Goal: Transaction & Acquisition: Purchase product/service

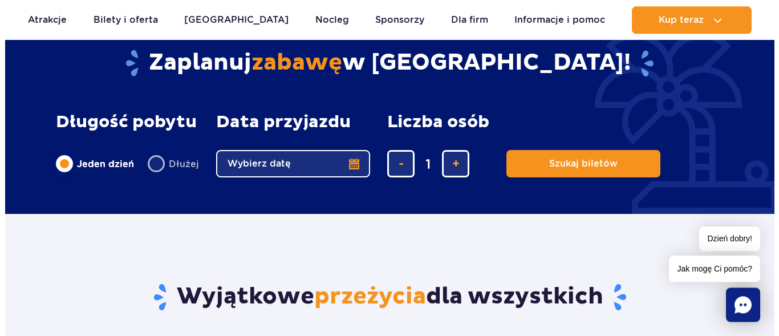
scroll to position [523, 0]
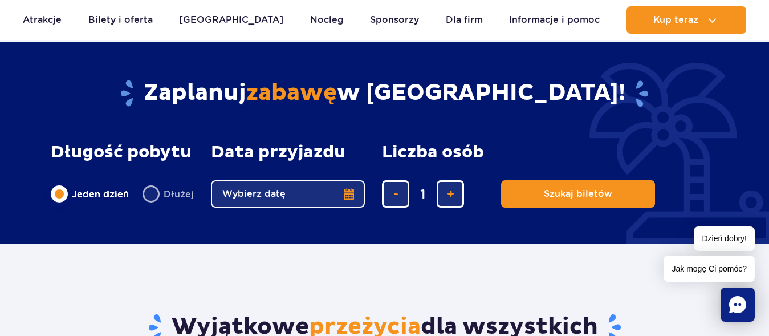
click at [259, 195] on button "Wybierz datę" at bounding box center [288, 193] width 154 height 27
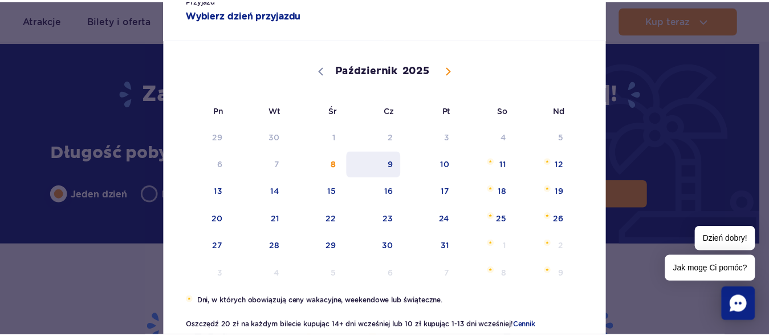
scroll to position [58, 0]
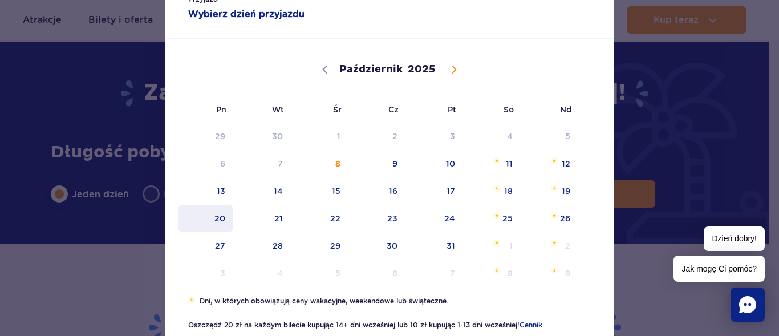
click at [221, 219] on span "20" at bounding box center [206, 218] width 58 height 26
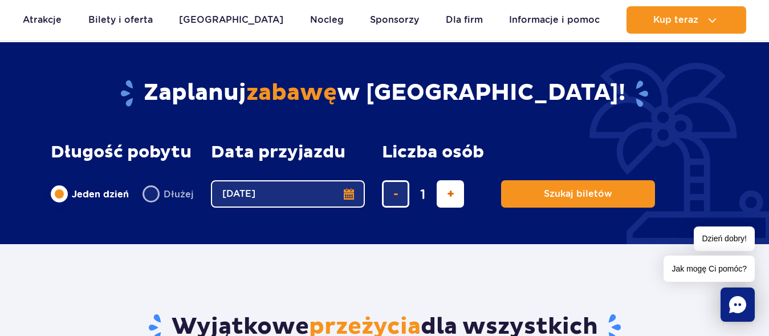
click at [437, 207] on button "dodaj bilet" at bounding box center [450, 193] width 27 height 27
type input "2"
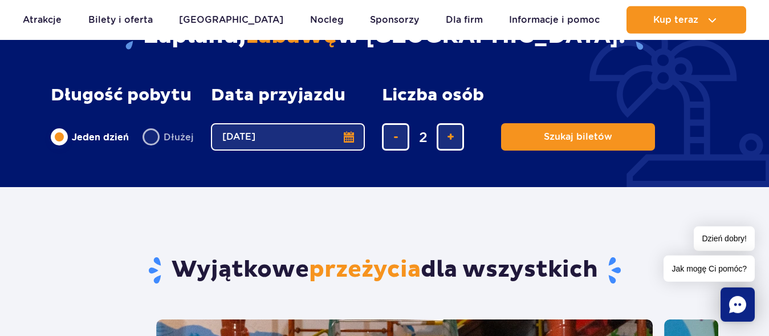
scroll to position [581, 0]
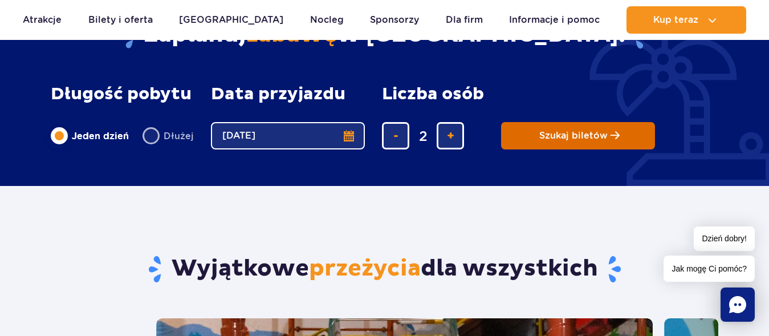
click at [539, 135] on span "Szukaj biletów" at bounding box center [573, 136] width 68 height 10
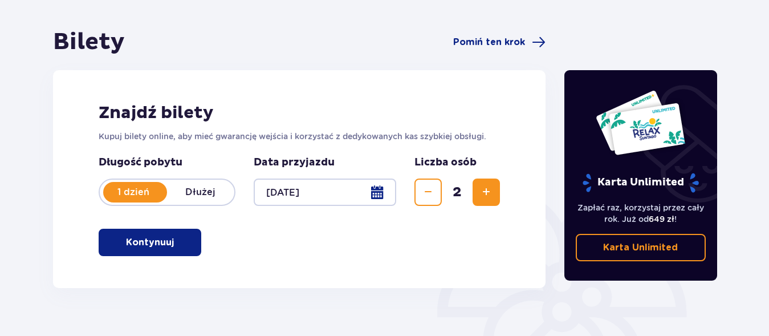
scroll to position [116, 0]
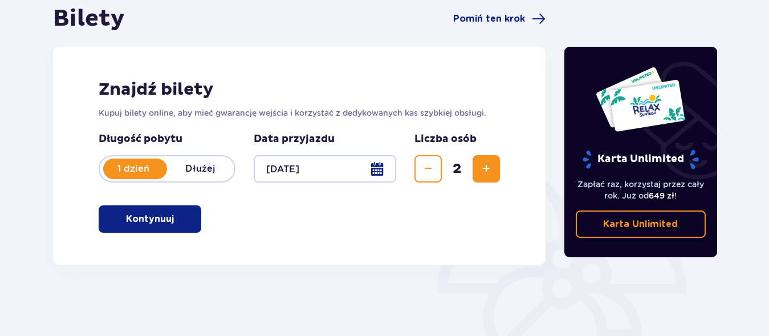
click at [164, 216] on button "Kontynuuj" at bounding box center [150, 218] width 103 height 27
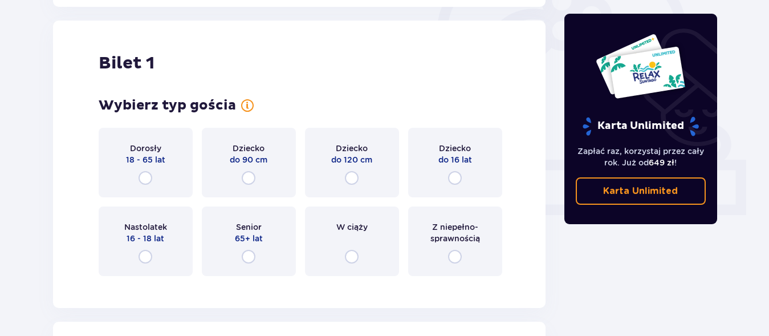
scroll to position [381, 0]
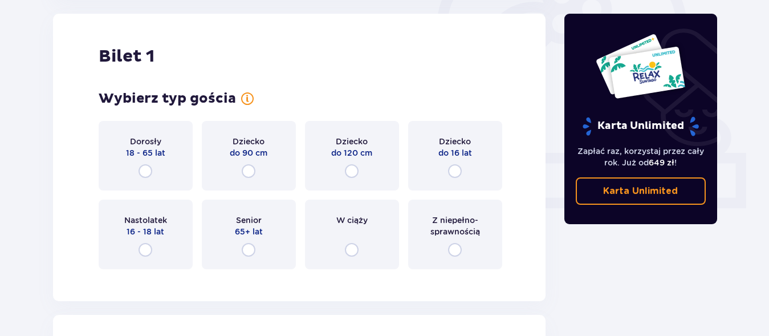
click at [145, 169] on input "radio" at bounding box center [145, 171] width 14 height 14
radio input "true"
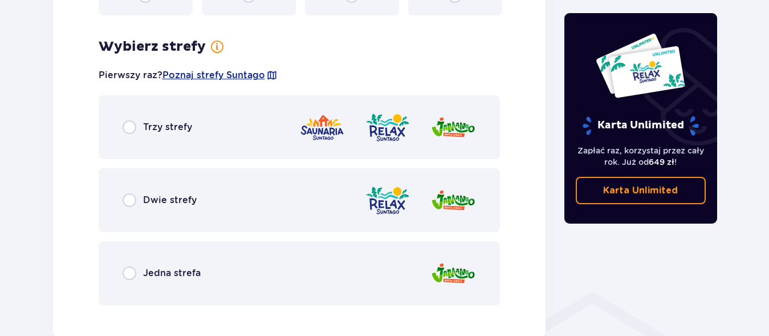
scroll to position [659, 0]
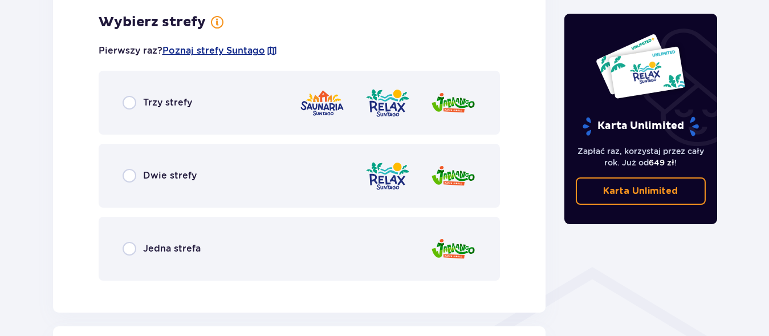
click at [127, 251] on input "radio" at bounding box center [130, 249] width 14 height 14
radio input "true"
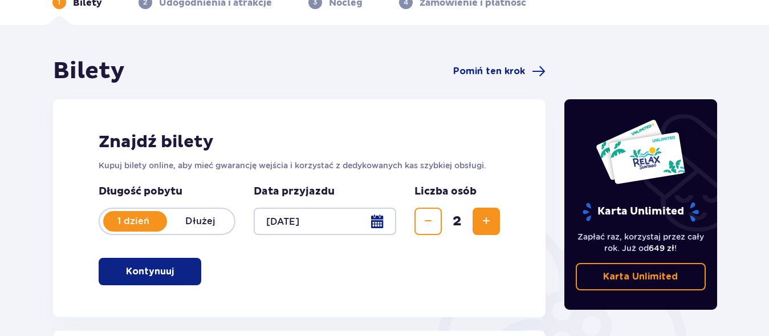
scroll to position [0, 0]
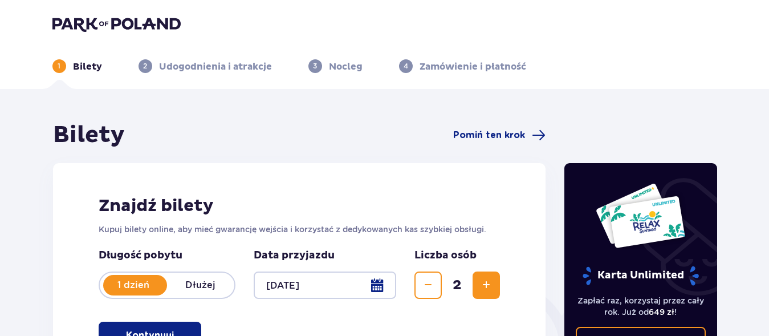
click at [93, 23] on img at bounding box center [116, 24] width 128 height 16
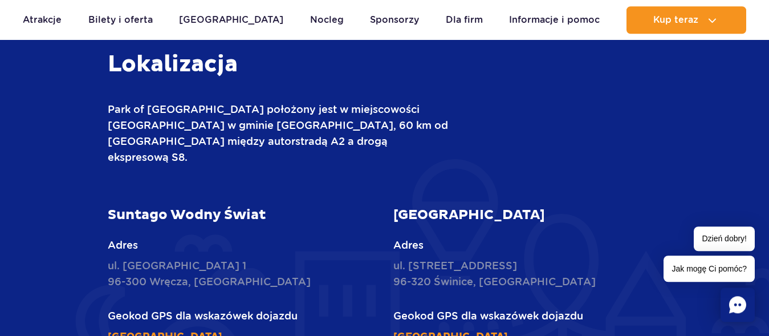
scroll to position [1570, 0]
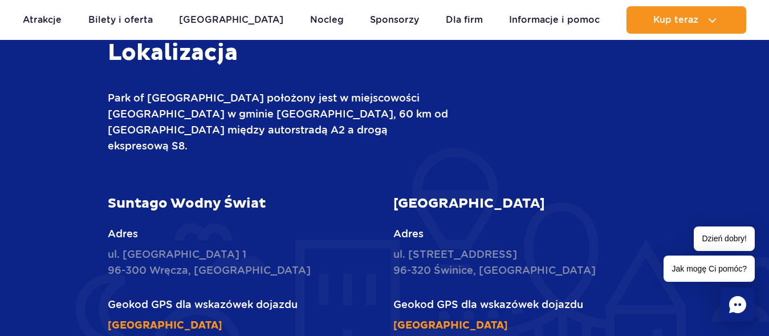
click at [158, 246] on p "ul. Nowy Świat 1 96-300 Wręcza, Polska" at bounding box center [242, 262] width 268 height 32
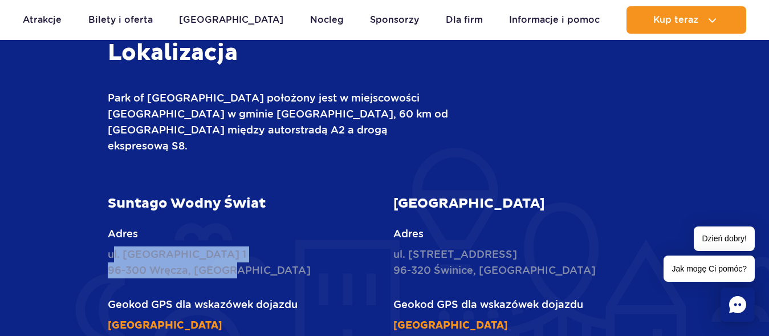
drag, startPoint x: 196, startPoint y: 229, endPoint x: 113, endPoint y: 219, distance: 83.8
click at [113, 246] on p "ul. Nowy Świat 1 96-300 Wręcza, Polska" at bounding box center [242, 262] width 268 height 32
drag, startPoint x: 233, startPoint y: 210, endPoint x: 574, endPoint y: 61, distance: 372.6
click at [243, 246] on p "ul. Nowy Świat 1 96-300 Wręcza, Polska" at bounding box center [242, 262] width 268 height 32
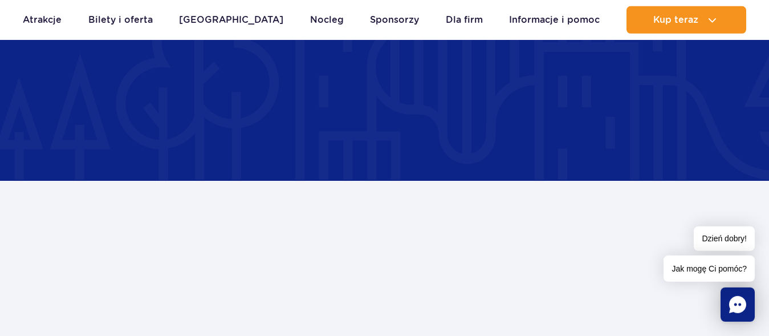
scroll to position [1860, 0]
